Goal: Use online tool/utility: Utilize a website feature to perform a specific function

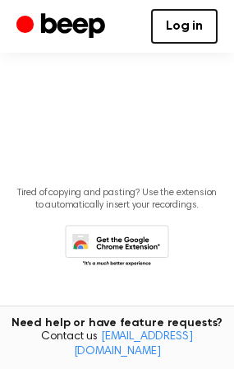
scroll to position [61, 0]
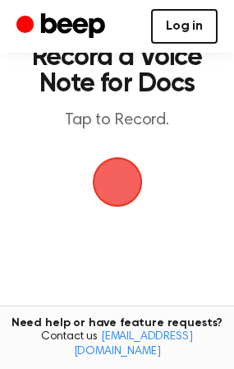
click at [176, 32] on link "Log in" at bounding box center [184, 26] width 67 height 35
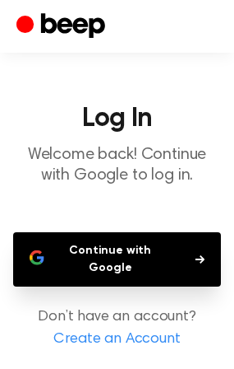
scroll to position [44, 0]
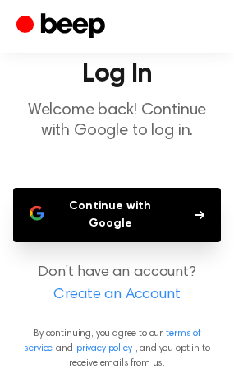
click at [140, 208] on button "Continue with Google" at bounding box center [117, 215] width 208 height 54
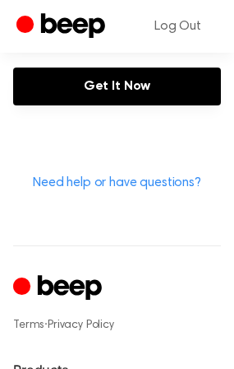
scroll to position [740, 0]
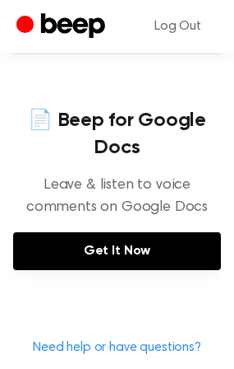
click at [151, 251] on link "Get It Now" at bounding box center [117, 251] width 208 height 38
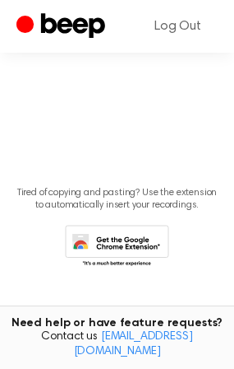
scroll to position [61, 0]
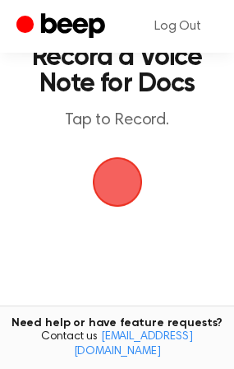
click at [123, 169] on span "button" at bounding box center [118, 182] width 46 height 46
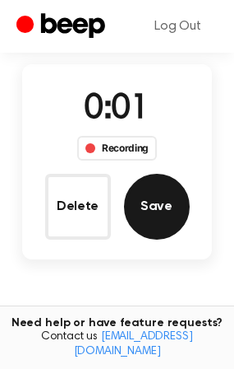
click at [165, 207] on button "Save" at bounding box center [157, 207] width 66 height 66
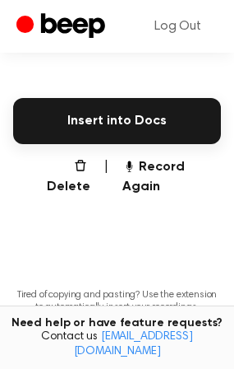
scroll to position [260, 0]
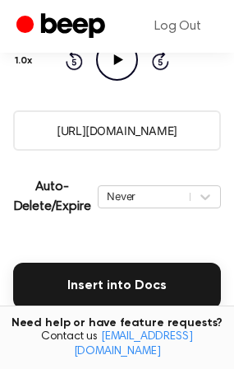
click at [188, 144] on input "[URL][DOMAIN_NAME]" at bounding box center [117, 130] width 208 height 40
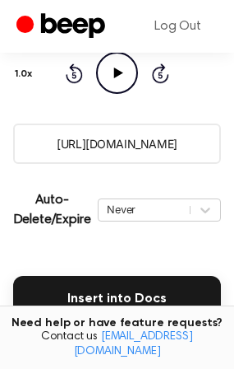
scroll to position [411, 0]
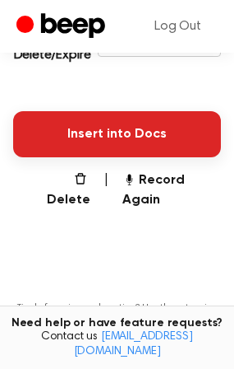
click at [146, 132] on button "Insert into Docs" at bounding box center [117, 134] width 208 height 46
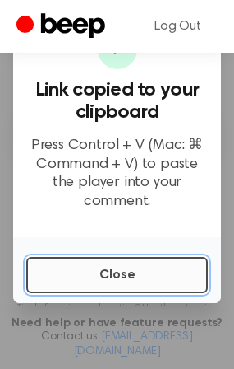
click at [107, 268] on button "Close" at bounding box center [117, 275] width 182 height 36
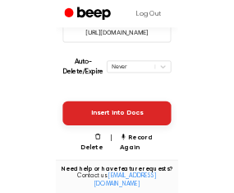
scroll to position [165, 0]
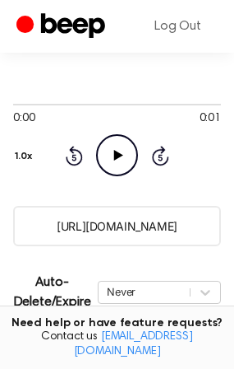
click at [185, 227] on input "[URL][DOMAIN_NAME]" at bounding box center [117, 226] width 208 height 40
click at [178, 243] on input "[URL][DOMAIN_NAME]" at bounding box center [117, 226] width 208 height 40
